Goal: Task Accomplishment & Management: Use online tool/utility

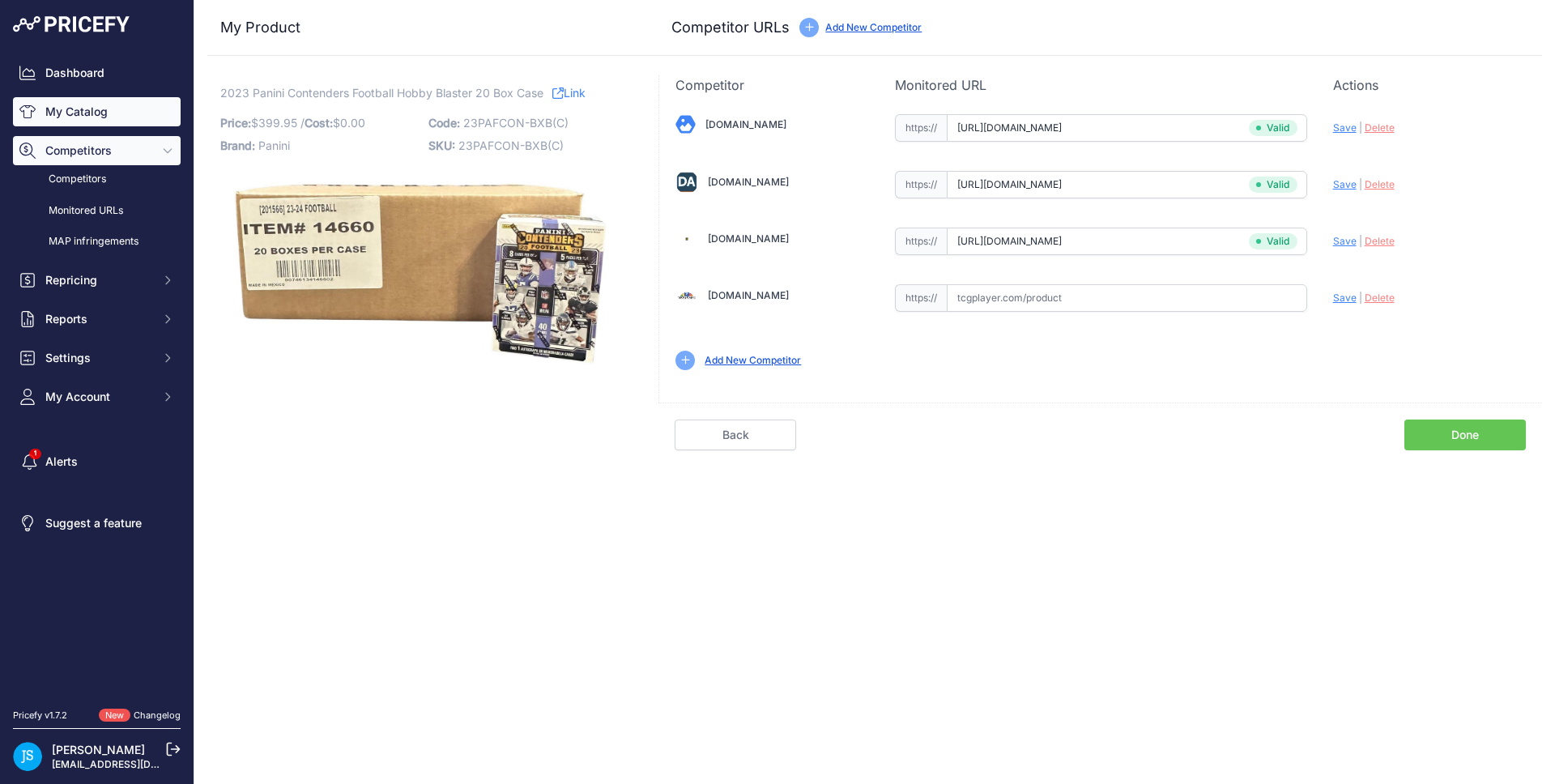
click at [131, 110] on link "My Catalog" at bounding box center [97, 111] width 168 height 29
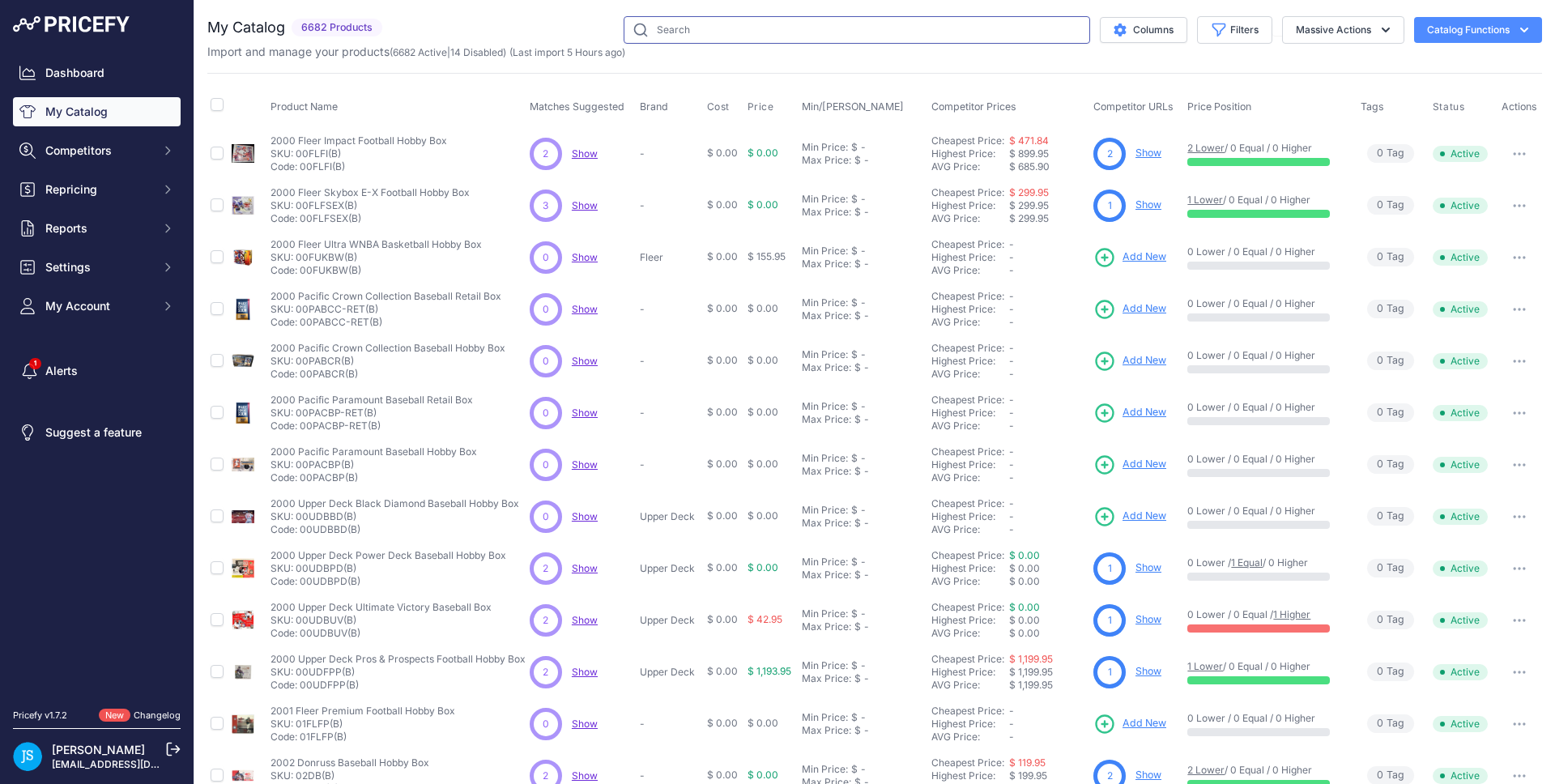
click at [687, 25] on input "text" at bounding box center [856, 29] width 466 height 28
paste input "Final Fantasy Collector Booster"
type input "Final Fantasy Collector Booster"
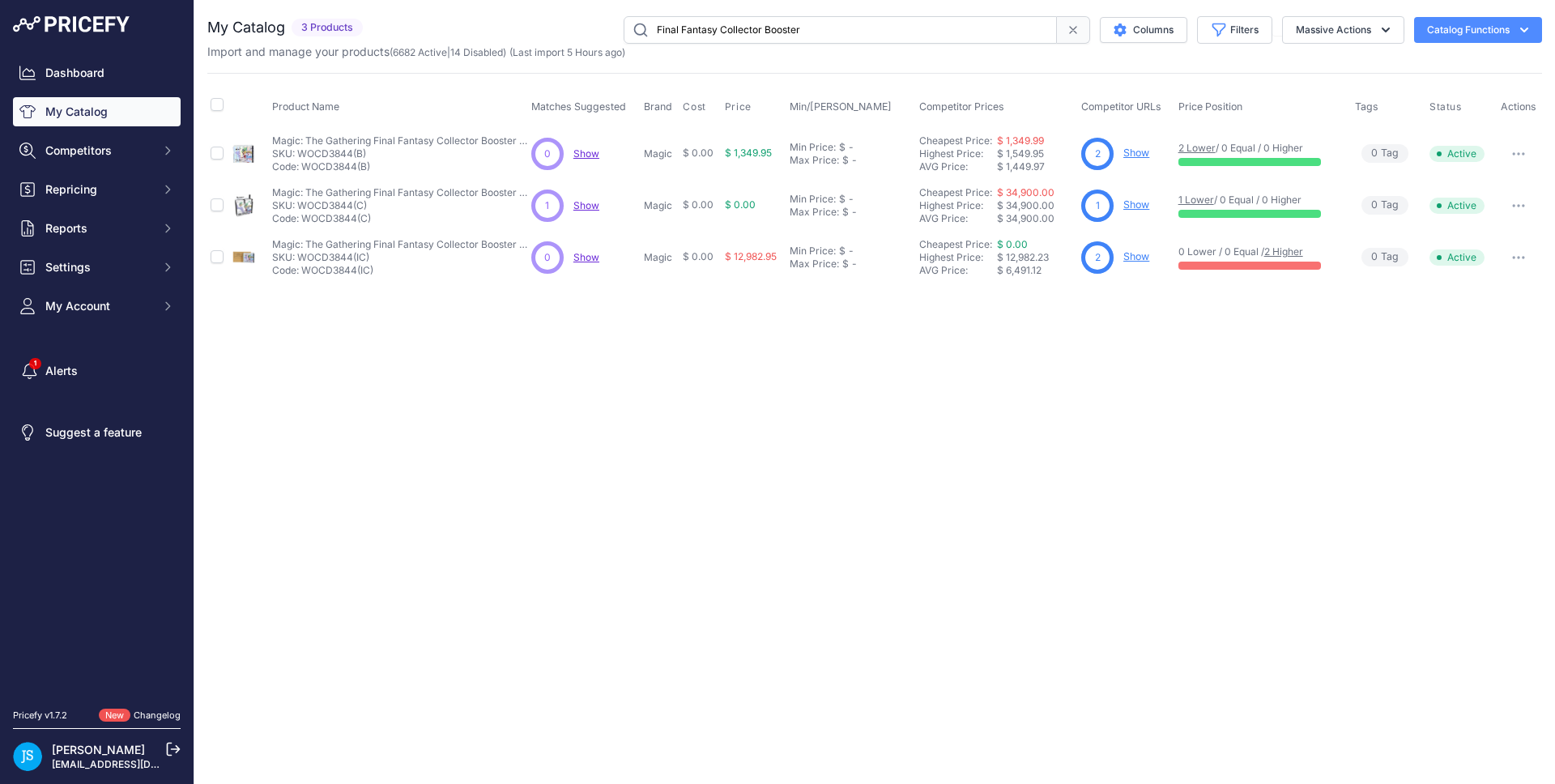
click at [1144, 152] on link "Show" at bounding box center [1135, 152] width 26 height 12
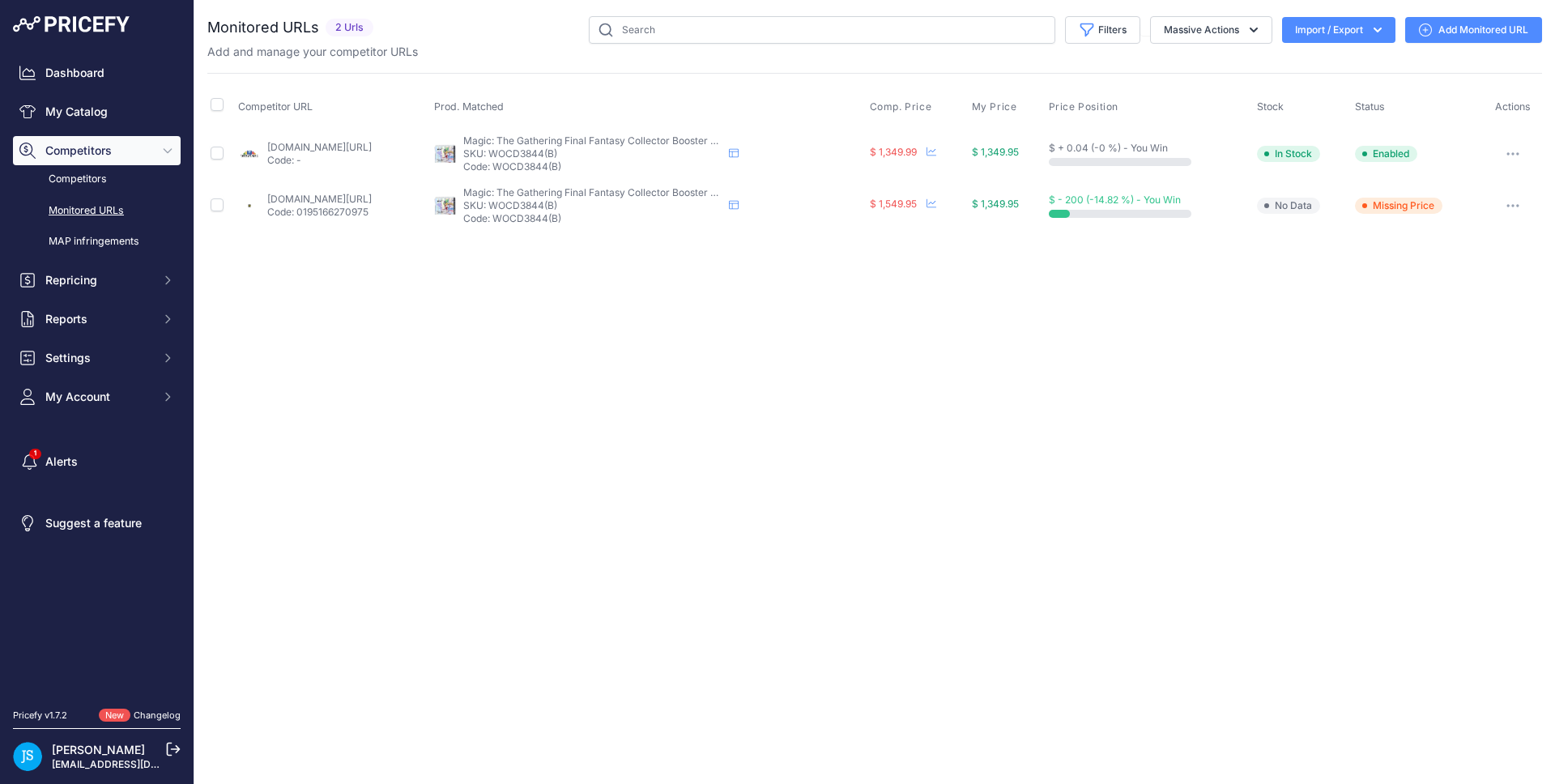
click at [1473, 27] on link "Add Monitored URL" at bounding box center [1473, 29] width 137 height 26
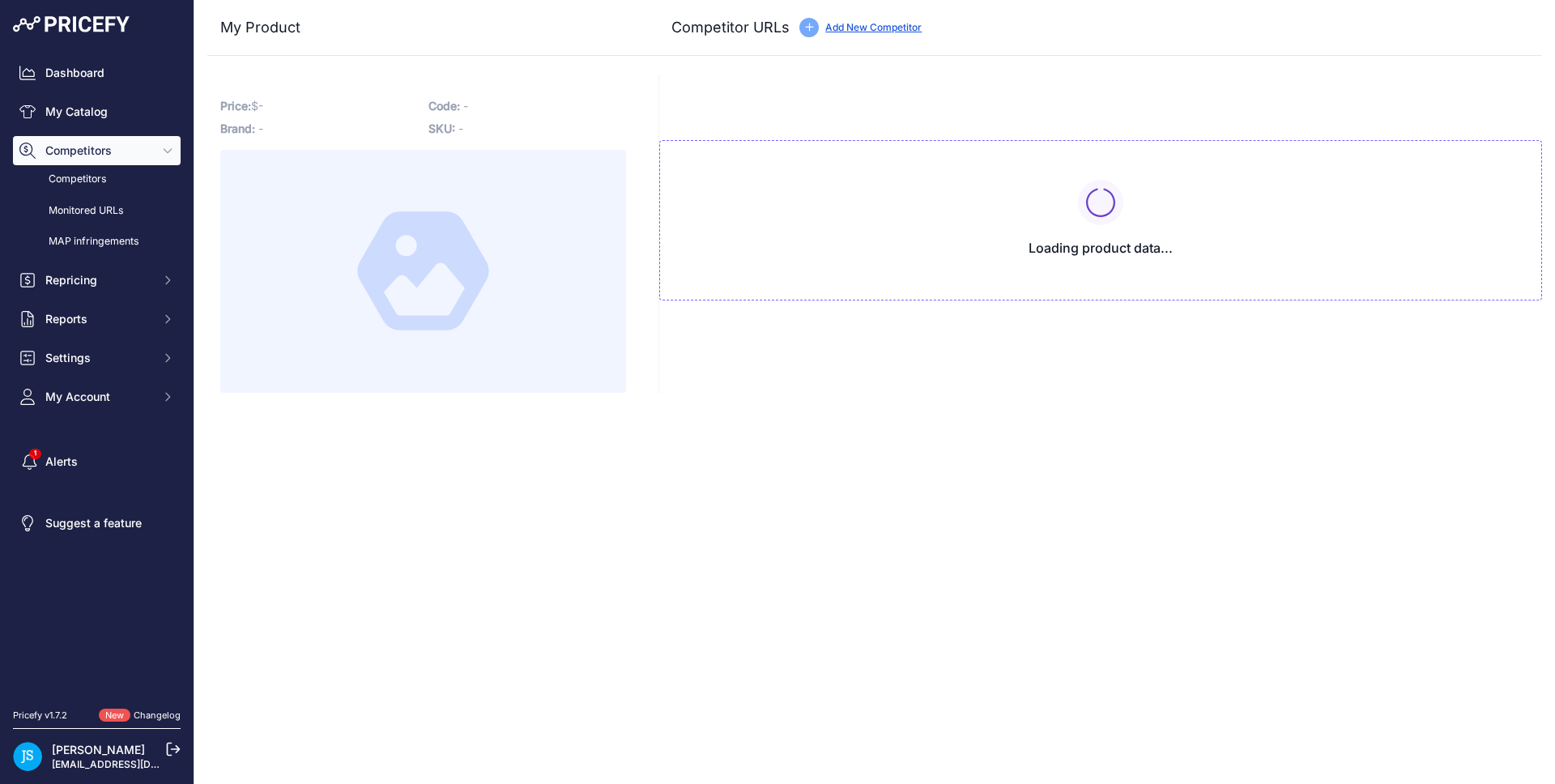
type input "[DOMAIN_NAME][URL]"
type input "www.tcgplayer.com/product/618893/magic-universes-beyond-final-fantasy-universes…"
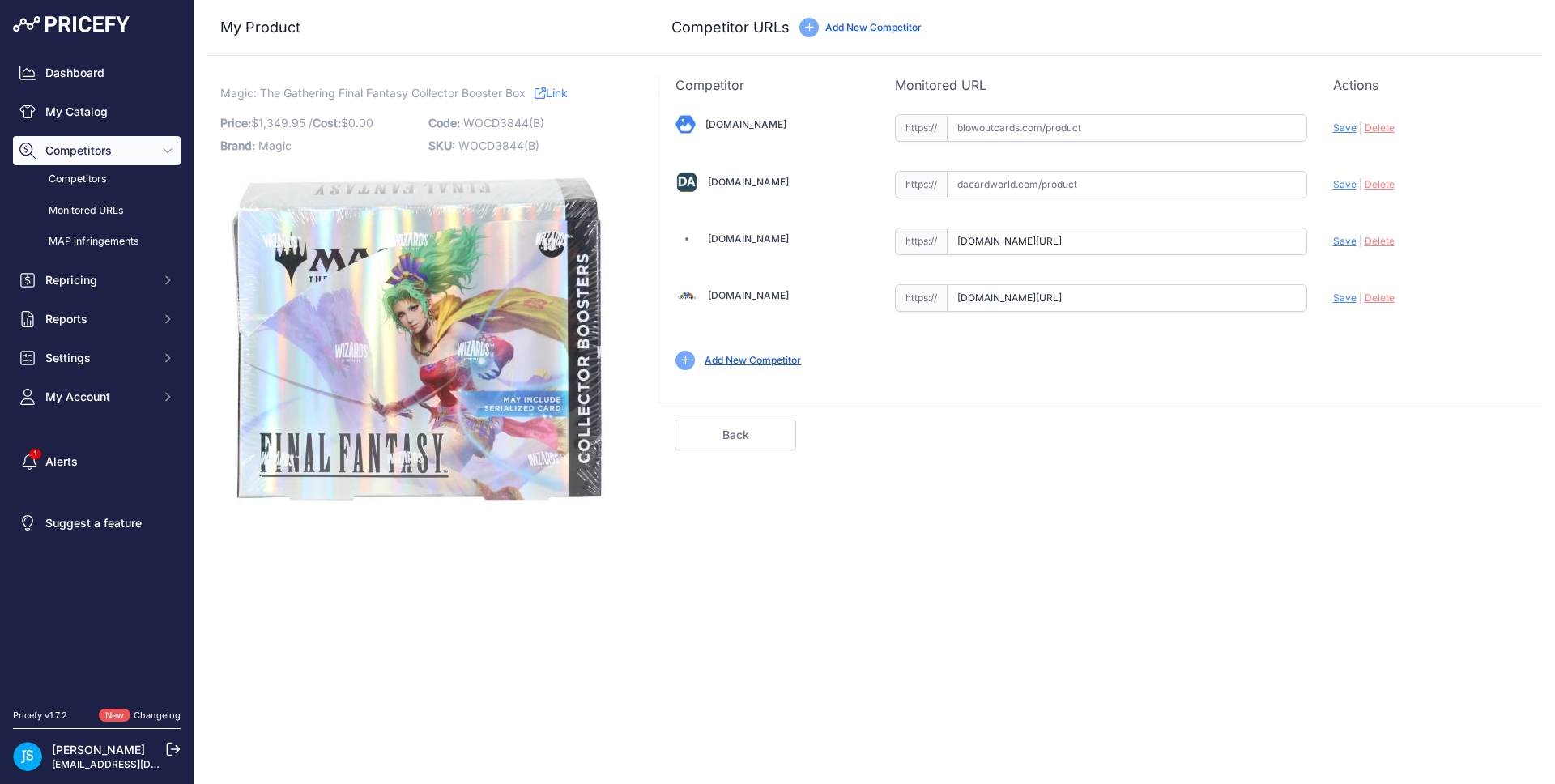
click at [1078, 191] on input "text" at bounding box center [1127, 184] width 361 height 28
paste input "https://www.dacardworld.com/gaming/magic-the-gathering-final-fantasy-collector-…"
click at [1349, 185] on span "Save" at bounding box center [1344, 184] width 24 height 12
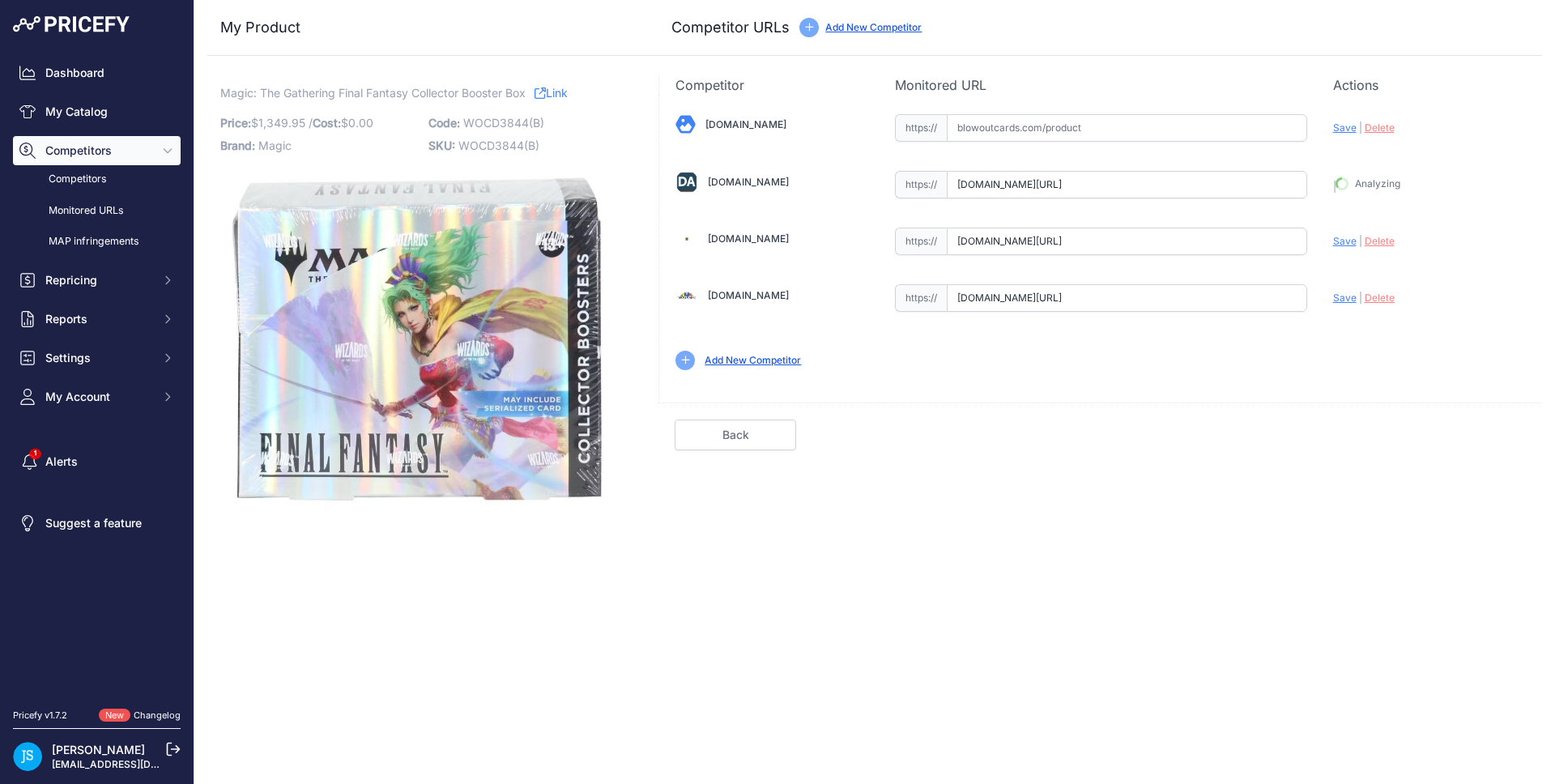
type input "https://www.dacardworld.com/gaming/magic-the-gathering-final-fantasy-collector-…"
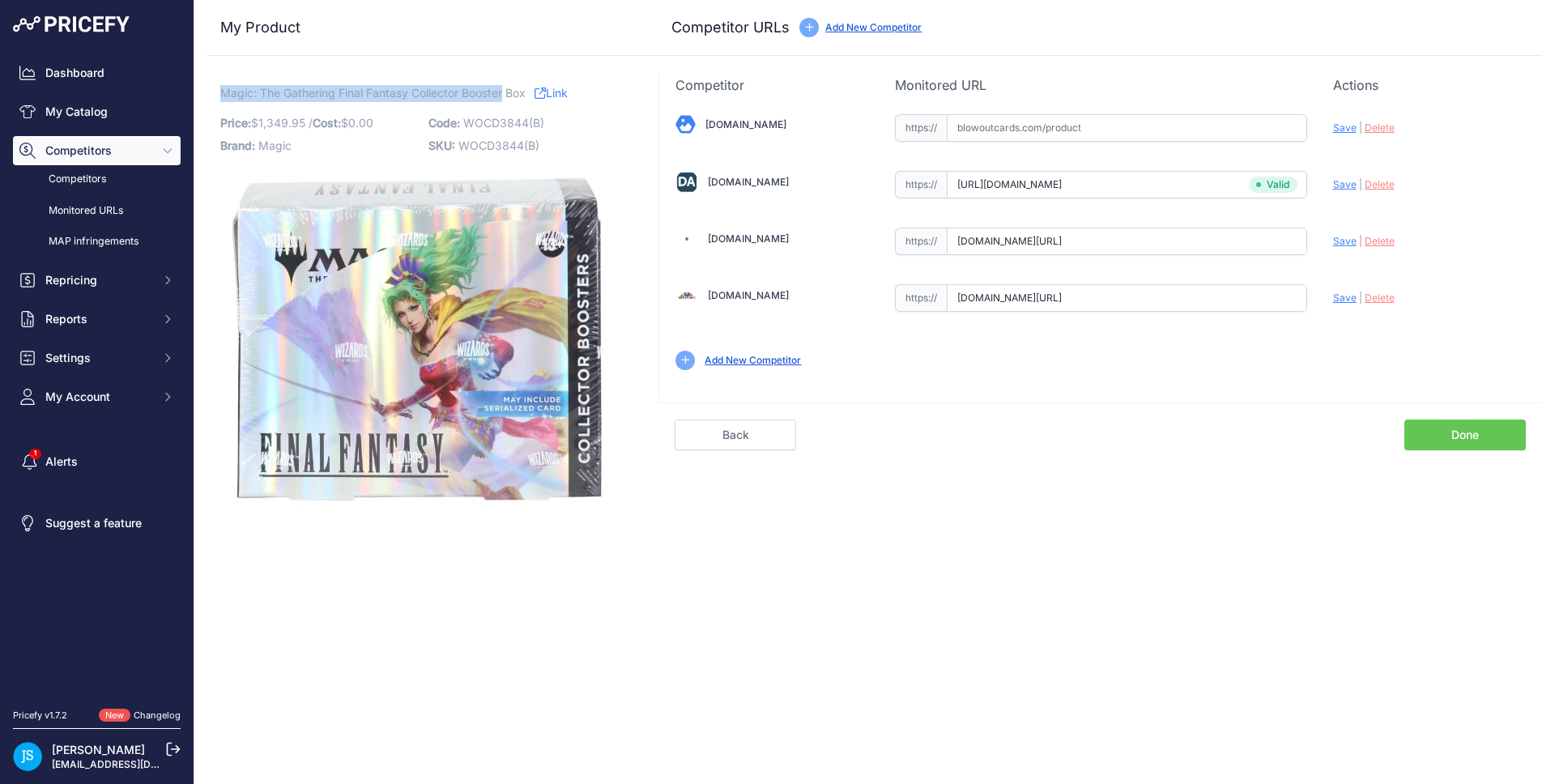
drag, startPoint x: 221, startPoint y: 94, endPoint x: 505, endPoint y: 85, distance: 284.1
click at [505, 85] on span "Magic: The Gathering Final Fantasy Collector Booster Box" at bounding box center [373, 92] width 306 height 20
copy span "Magic: The Gathering Final Fantasy Collector Booster"
click at [159, 113] on link "My Catalog" at bounding box center [97, 111] width 168 height 29
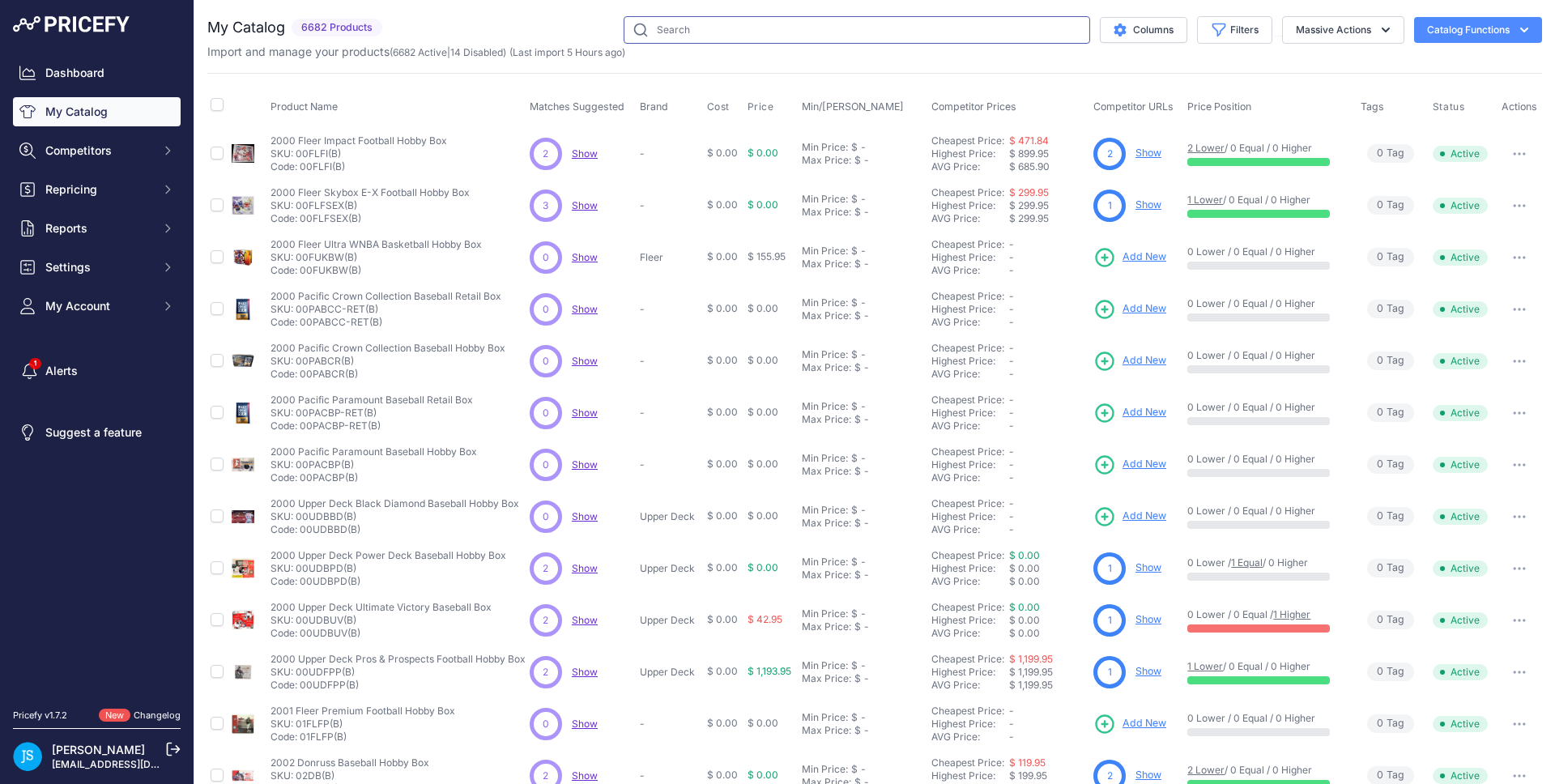
click at [804, 25] on input "text" at bounding box center [856, 29] width 466 height 28
paste input "Magic: The Gathering Final Fantasy Collector Booster"
type input "Magic: The Gathering Final Fantasy Collector Booster"
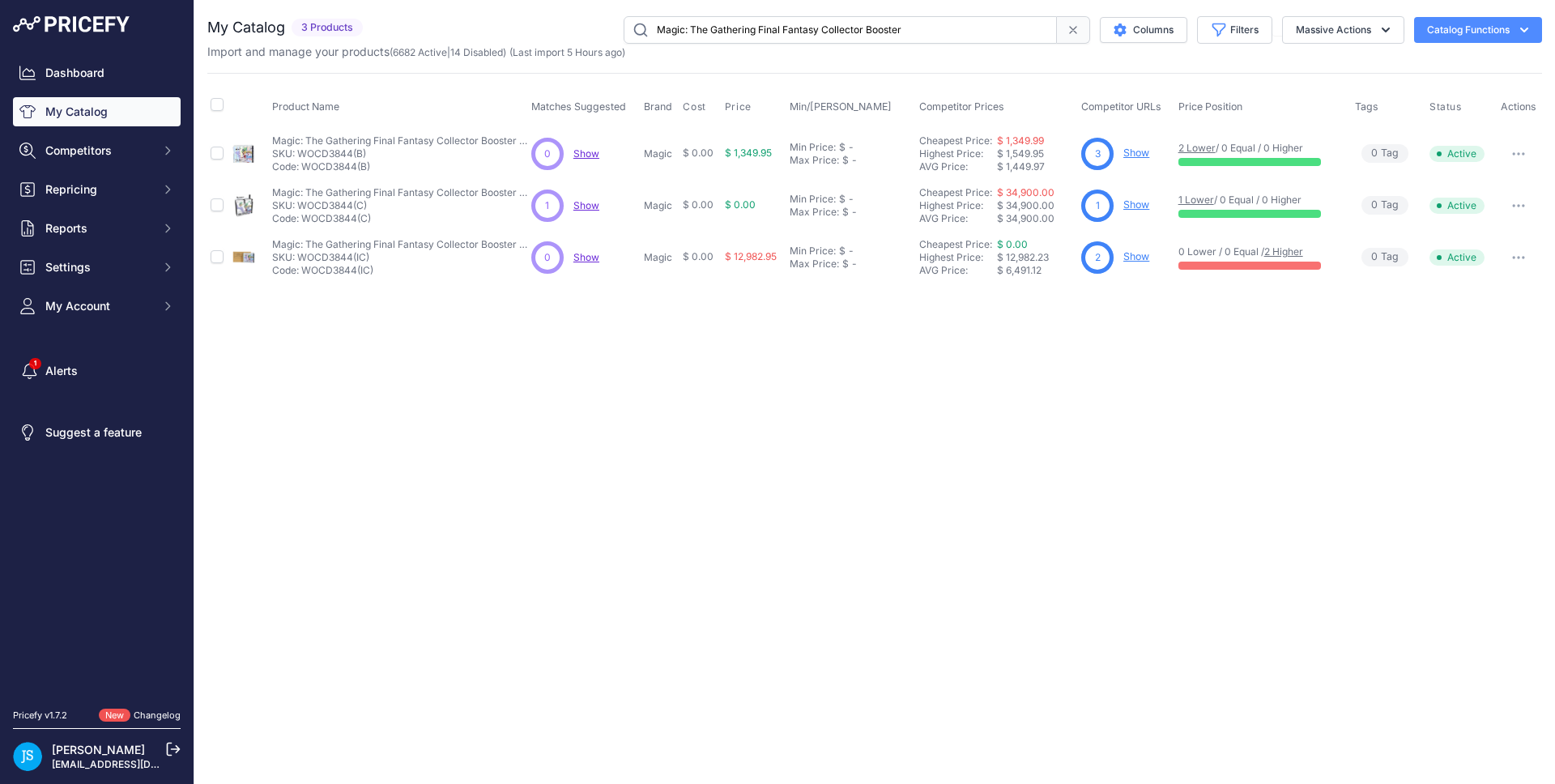
click at [1144, 252] on link "Show" at bounding box center [1135, 256] width 26 height 12
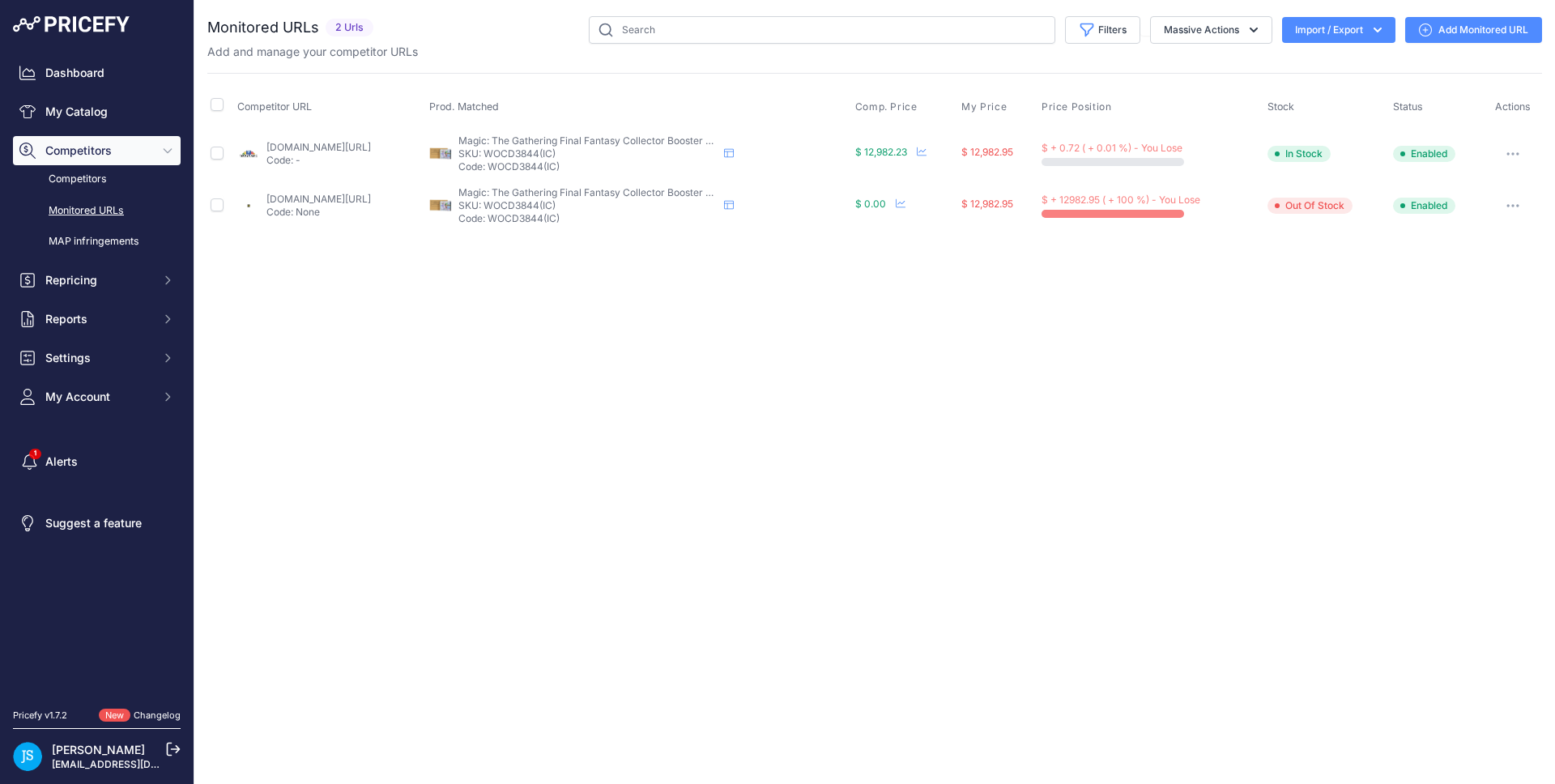
click at [1449, 28] on link "Add Monitored URL" at bounding box center [1473, 29] width 137 height 26
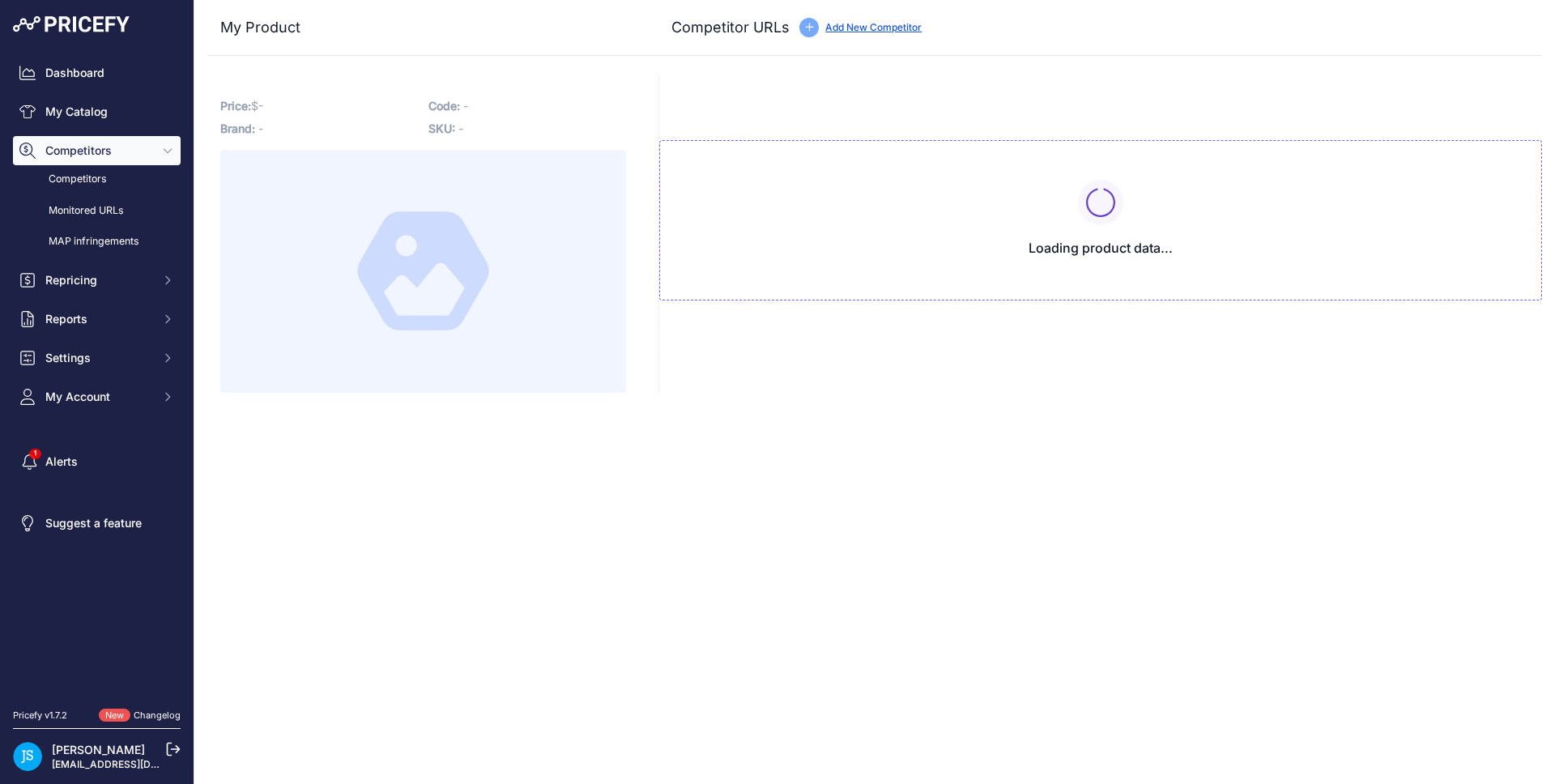
type input "[DOMAIN_NAME][URL]"
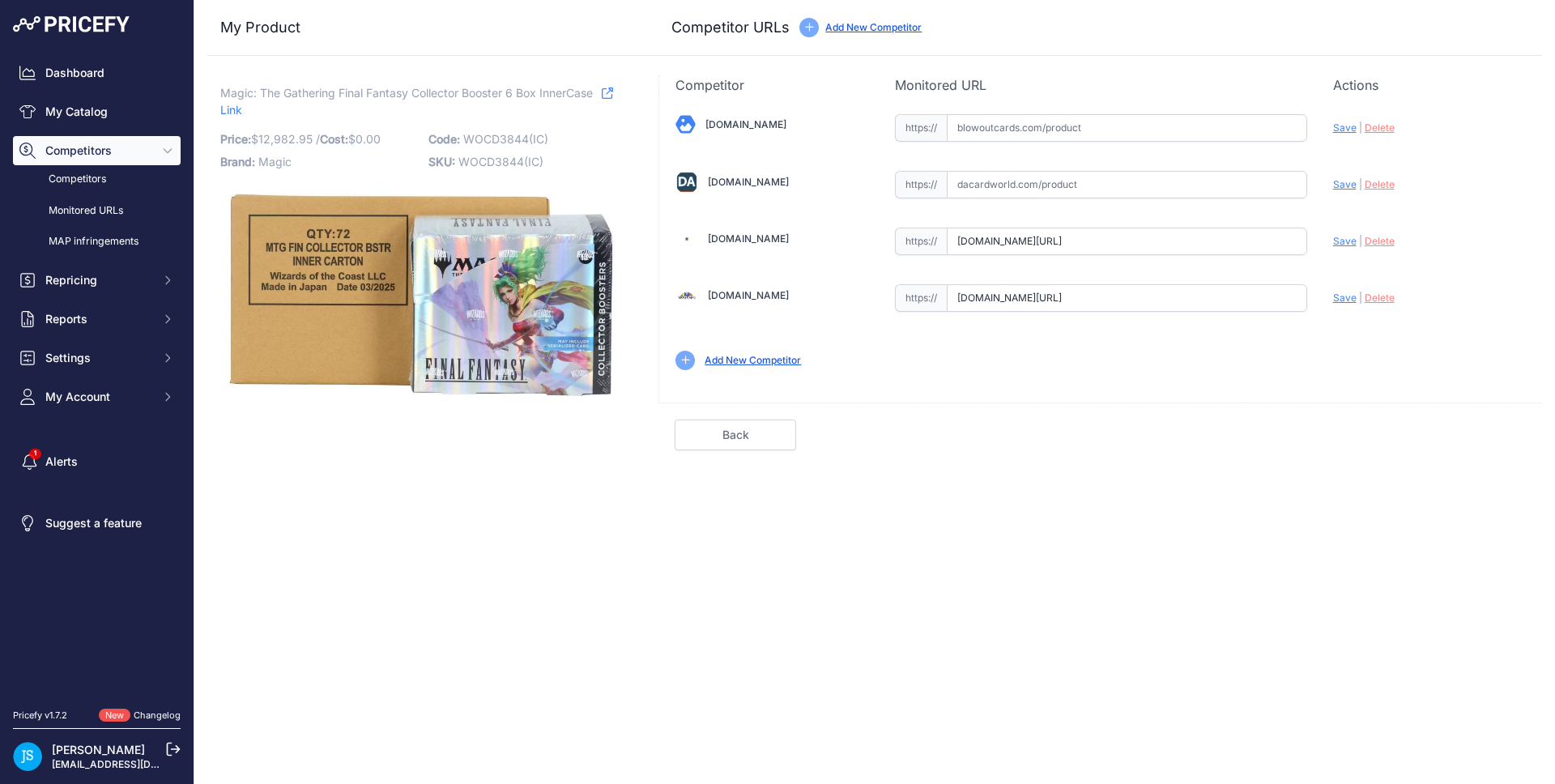
scroll to position [0, 259]
drag, startPoint x: 1266, startPoint y: 237, endPoint x: 1311, endPoint y: 239, distance: 45.0
click at [1311, 239] on div "[DOMAIN_NAME] Valid Save" at bounding box center [1100, 240] width 883 height 291
drag, startPoint x: 1251, startPoint y: 305, endPoint x: 1304, endPoint y: 295, distance: 53.9
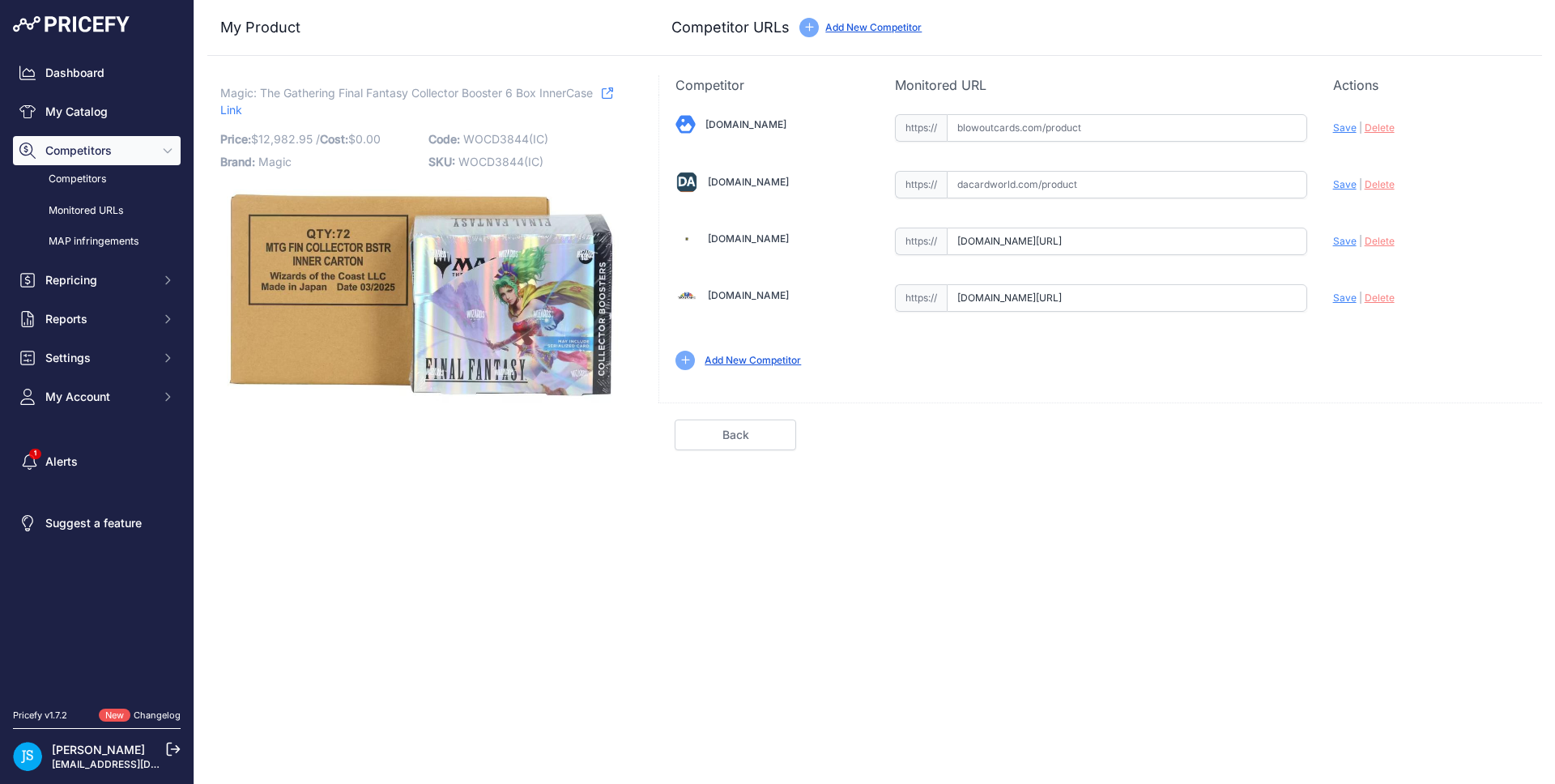
click at [1304, 295] on input "[DOMAIN_NAME][URL]" at bounding box center [1127, 297] width 361 height 28
click at [1282, 371] on div "[DOMAIN_NAME] Valid Save" at bounding box center [1100, 240] width 883 height 291
click at [1006, 178] on input "text" at bounding box center [1127, 184] width 361 height 28
paste input "[URL][DOMAIN_NAME]"
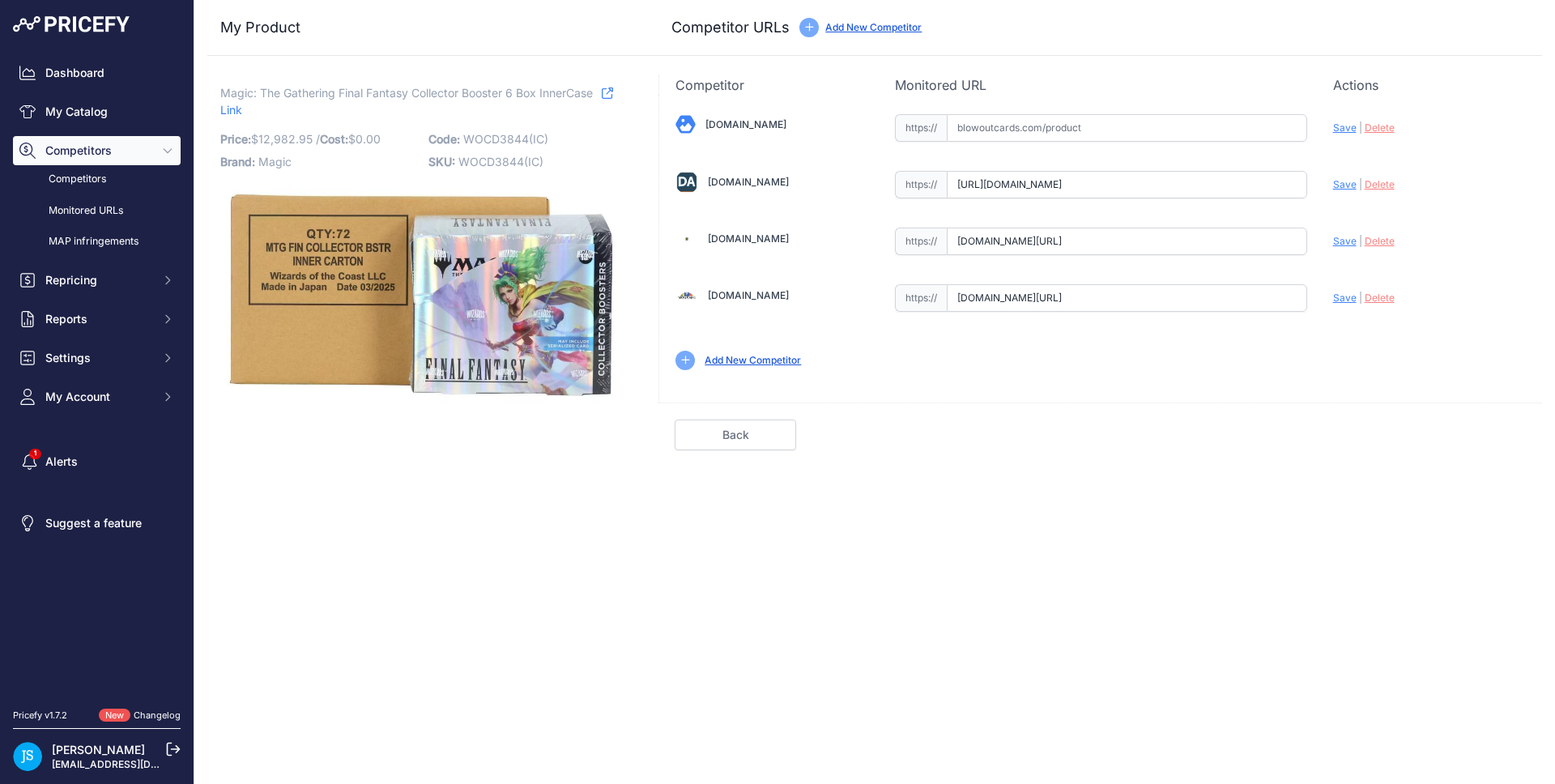
scroll to position [0, 141]
click at [1335, 185] on span "Save" at bounding box center [1344, 184] width 24 height 12
type input "[URL][DOMAIN_NAME]"
